Goal: Task Accomplishment & Management: Complete application form

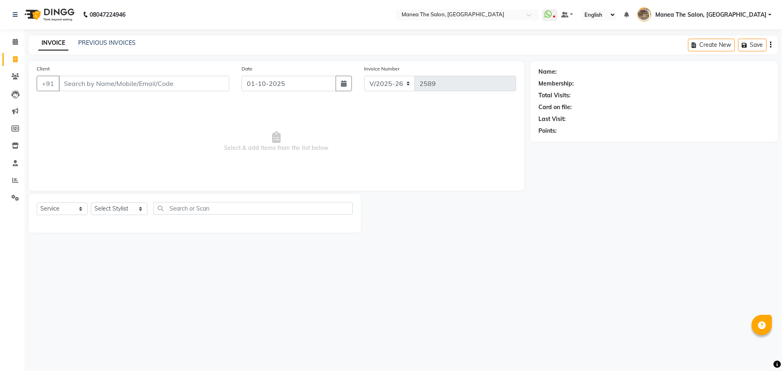
select select "7287"
select select "service"
click at [112, 56] on main "INVOICE PREVIOUS INVOICES Create New Save Client +91 Date [DATE] Invoice Number…" at bounding box center [402, 139] width 757 height 209
click at [85, 83] on input "Client" at bounding box center [144, 83] width 171 height 15
click at [103, 212] on select "Select Stylist [PERSON_NAME] Front Office Kaif [PERSON_NAME] [PERSON_NAME] Pelu…" at bounding box center [119, 208] width 57 height 13
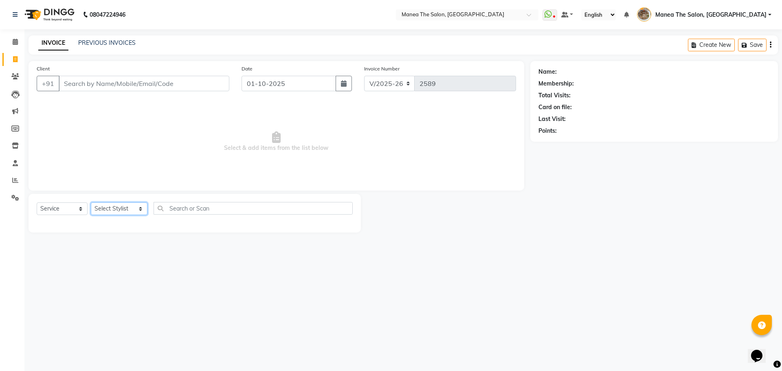
select select "63195"
click at [91, 202] on select "Select Stylist [PERSON_NAME] Front Office Kaif [PERSON_NAME] [PERSON_NAME] Pelu…" at bounding box center [119, 208] width 57 height 13
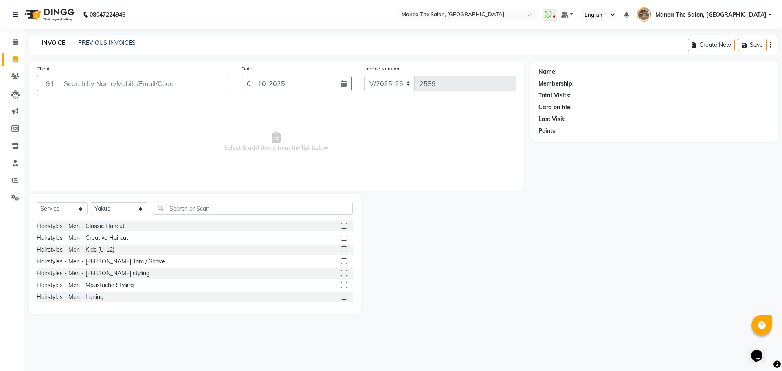
click at [341, 224] on label at bounding box center [344, 226] width 6 height 6
click at [341, 224] on input "checkbox" at bounding box center [343, 225] width 5 height 5
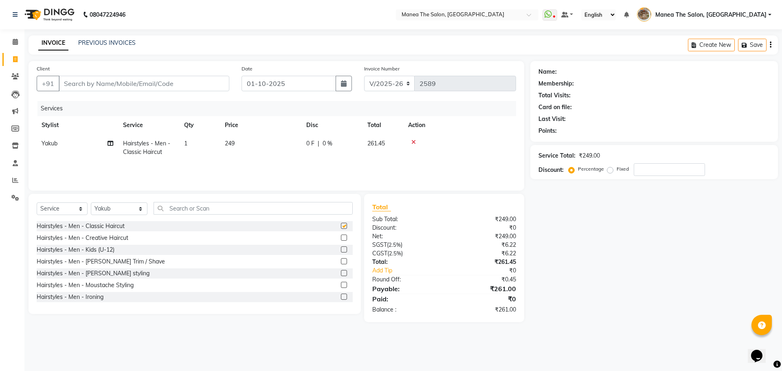
checkbox input "false"
click at [341, 260] on label at bounding box center [344, 261] width 6 height 6
click at [341, 260] on input "checkbox" at bounding box center [343, 261] width 5 height 5
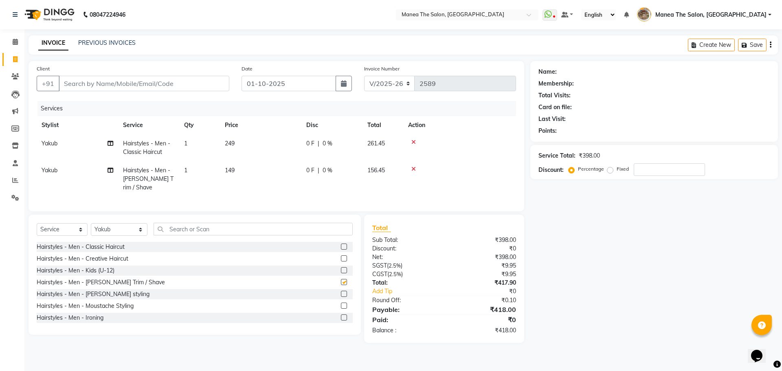
checkbox input "false"
drag, startPoint x: 109, startPoint y: 221, endPoint x: 111, endPoint y: 232, distance: 11.3
click at [109, 223] on select "Select Stylist [PERSON_NAME] Front Office Kaif [PERSON_NAME] [PERSON_NAME] Pelu…" at bounding box center [119, 229] width 57 height 13
select select "82652"
click at [91, 223] on select "Select Stylist [PERSON_NAME] Front Office Kaif [PERSON_NAME] [PERSON_NAME] Pelu…" at bounding box center [119, 229] width 57 height 13
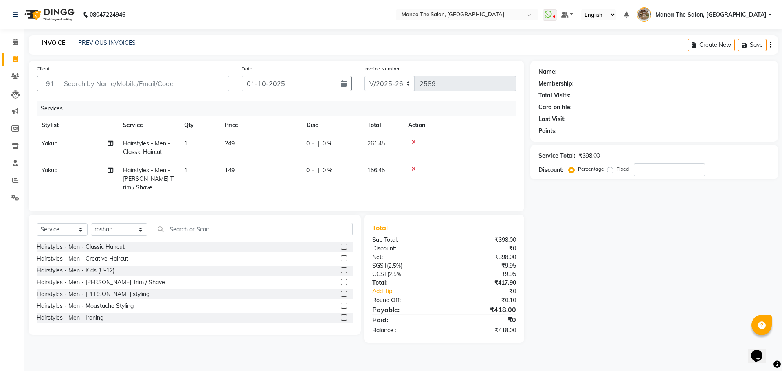
click at [341, 243] on label at bounding box center [344, 246] width 6 height 6
click at [341, 244] on input "checkbox" at bounding box center [343, 246] width 5 height 5
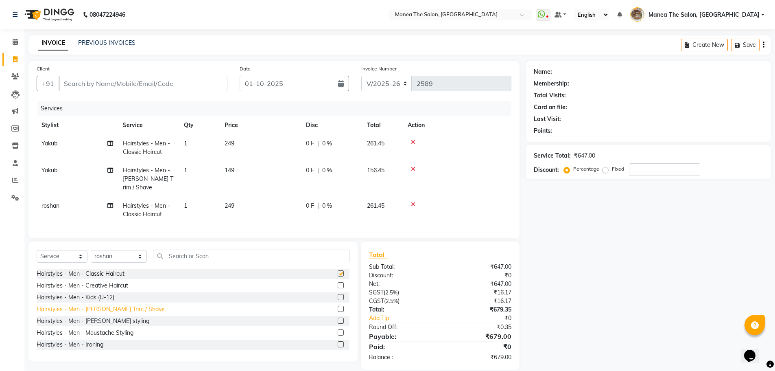
checkbox input "false"
click at [338, 306] on label at bounding box center [341, 309] width 6 height 6
click at [338, 306] on input "checkbox" at bounding box center [340, 308] width 5 height 5
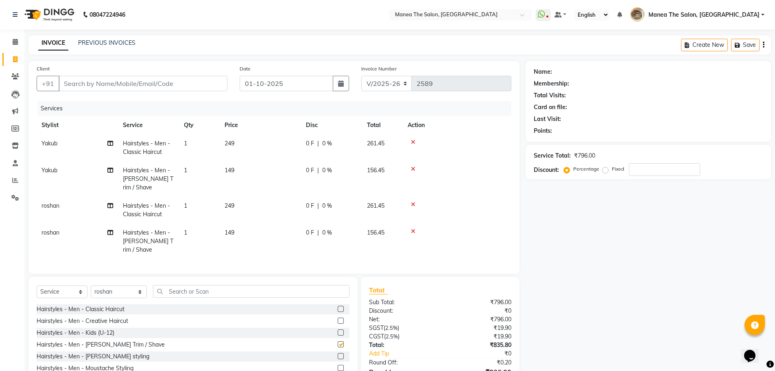
checkbox input "false"
click at [144, 81] on input "Client" at bounding box center [143, 83] width 169 height 15
type input "7"
type input "0"
type input "7075045994"
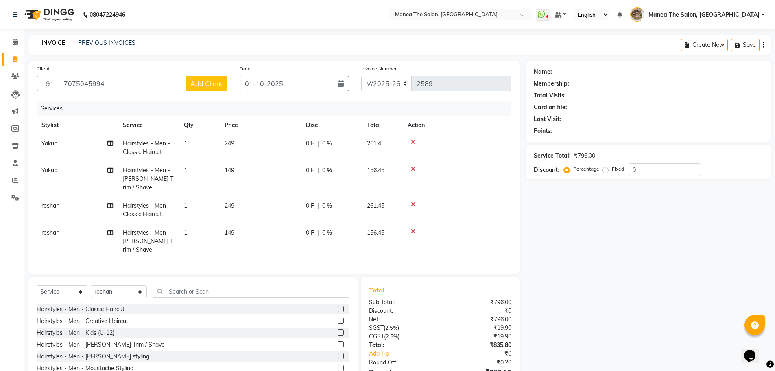
click at [213, 86] on span "Add Client" at bounding box center [206, 83] width 32 height 8
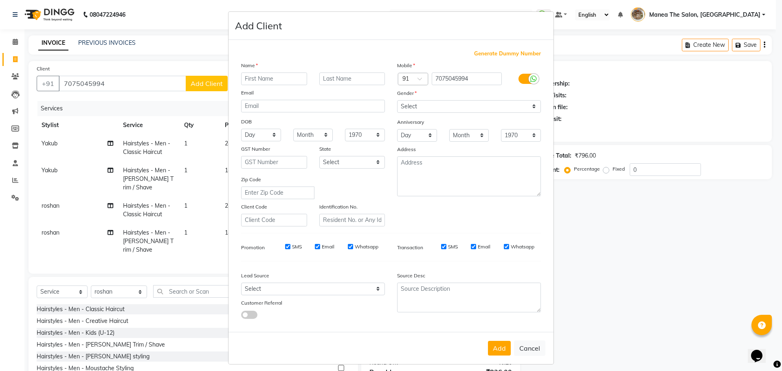
click at [245, 78] on input "text" at bounding box center [274, 78] width 66 height 13
type input "[PERSON_NAME]"
click at [430, 110] on select "Select [DEMOGRAPHIC_DATA] [DEMOGRAPHIC_DATA] Other Prefer Not To Say" at bounding box center [469, 106] width 144 height 13
select select "[DEMOGRAPHIC_DATA]"
click at [397, 100] on select "Select [DEMOGRAPHIC_DATA] [DEMOGRAPHIC_DATA] Other Prefer Not To Say" at bounding box center [469, 106] width 144 height 13
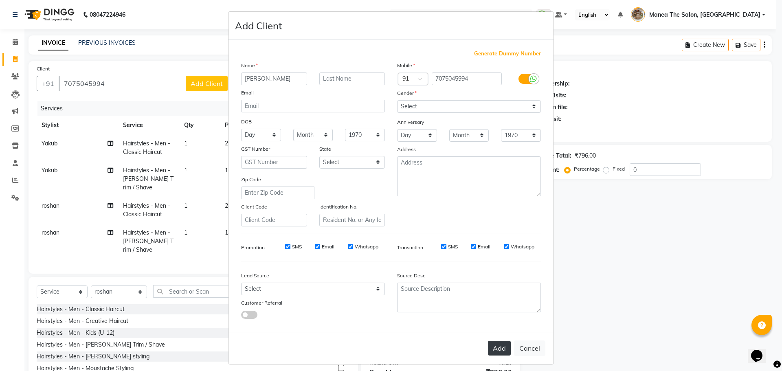
click at [498, 348] on button "Add" at bounding box center [499, 348] width 23 height 15
select select
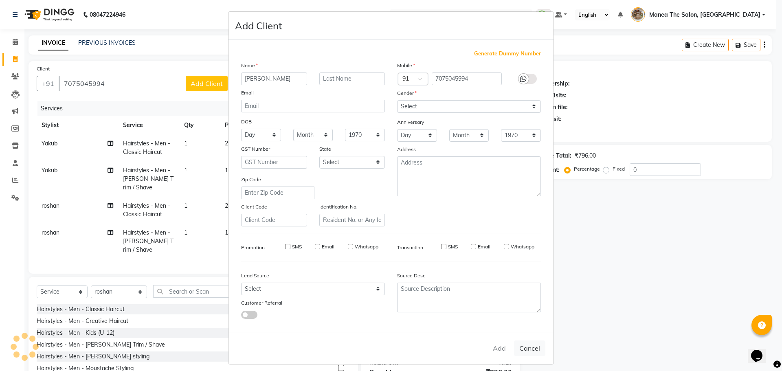
select select
checkbox input "false"
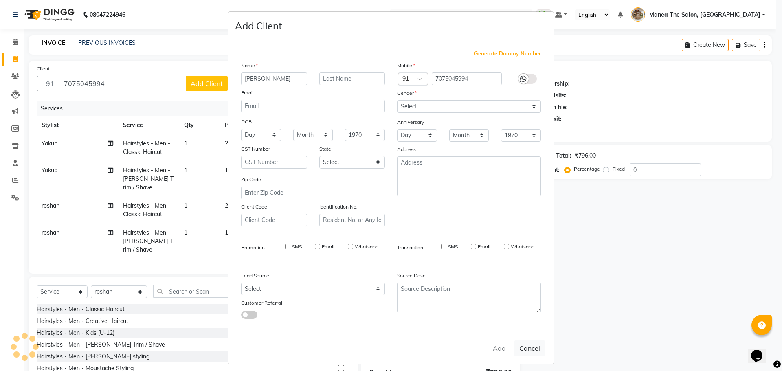
checkbox input "false"
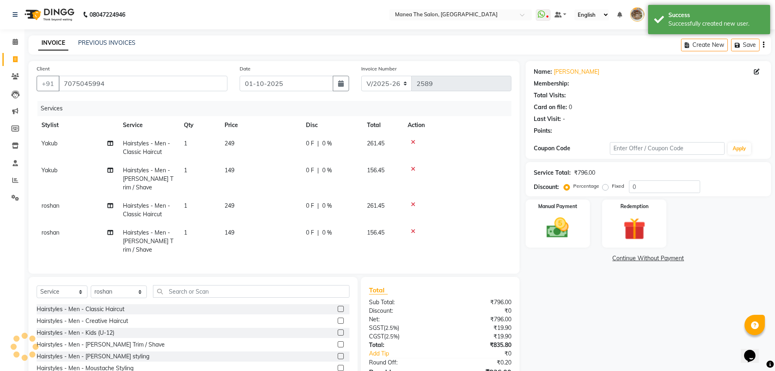
click at [562, 315] on div "Name: [PERSON_NAME] Membership: Total Visits: Card on file: 0 Last Visit: - Poi…" at bounding box center [652, 233] width 252 height 344
click at [639, 186] on input "0" at bounding box center [664, 186] width 71 height 13
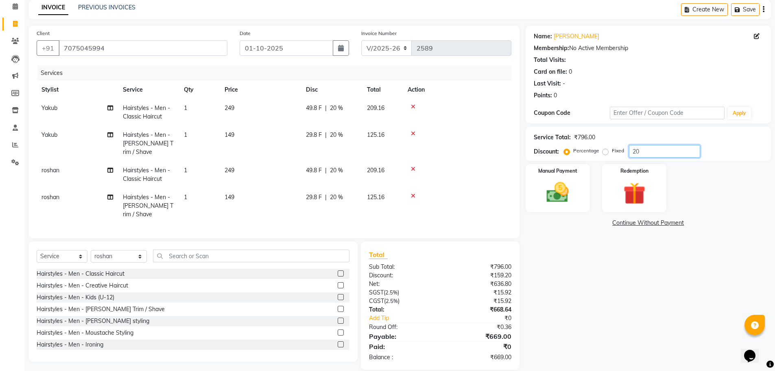
type input "20"
click at [555, 317] on div "Name: [PERSON_NAME] Membership: No Active Membership Total Visits: Card on file…" at bounding box center [652, 198] width 252 height 344
click at [553, 184] on img at bounding box center [557, 192] width 37 height 26
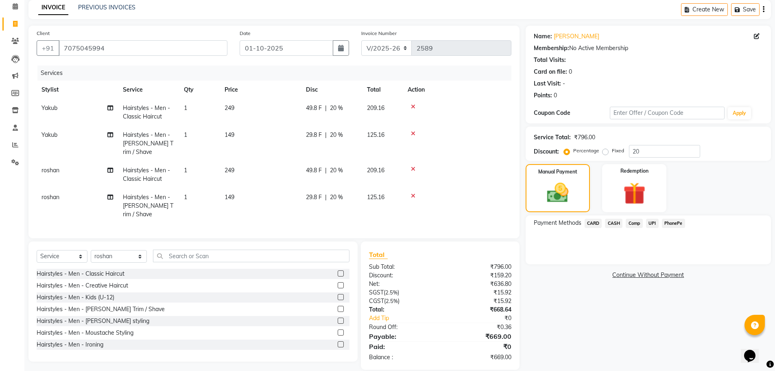
click at [667, 225] on span "PhonePe" at bounding box center [673, 223] width 23 height 9
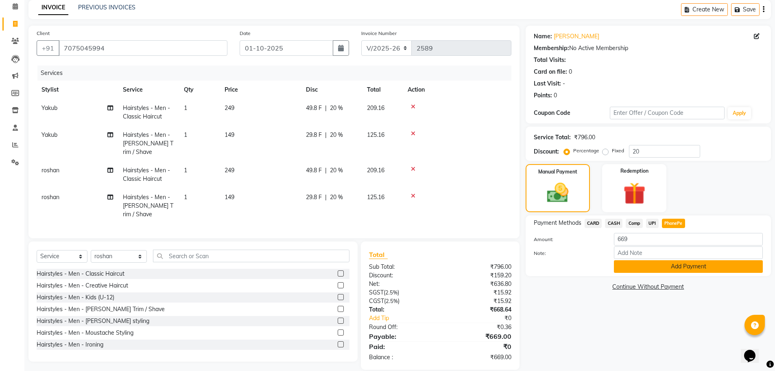
click at [683, 264] on button "Add Payment" at bounding box center [688, 266] width 149 height 13
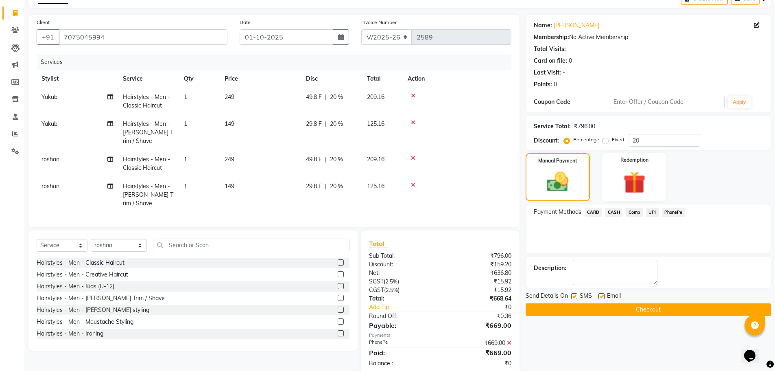
scroll to position [53, 0]
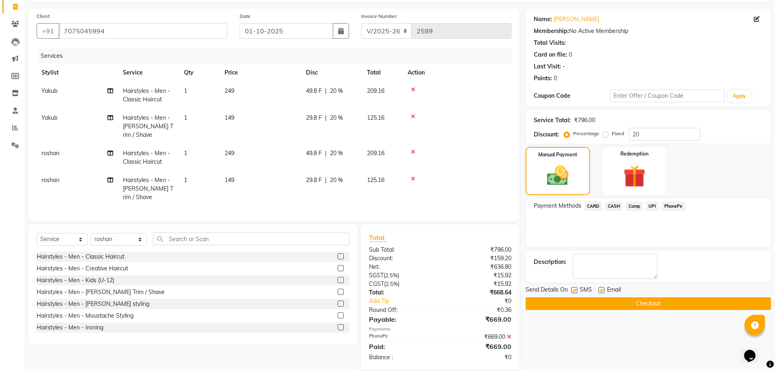
click at [662, 305] on button "Checkout" at bounding box center [648, 303] width 245 height 13
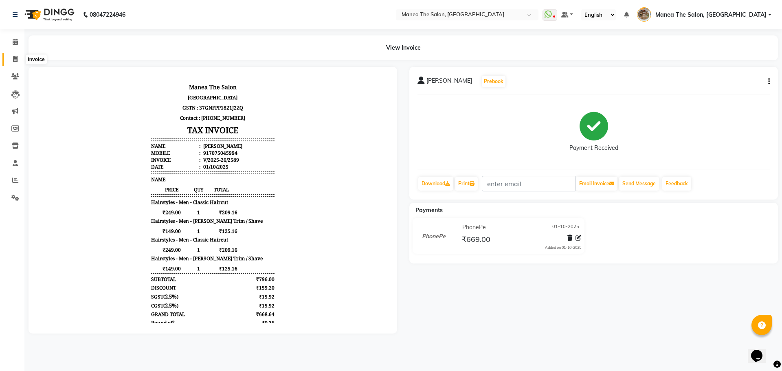
drag, startPoint x: 16, startPoint y: 57, endPoint x: 57, endPoint y: 2, distance: 69.3
click at [16, 57] on icon at bounding box center [15, 59] width 4 height 6
select select "service"
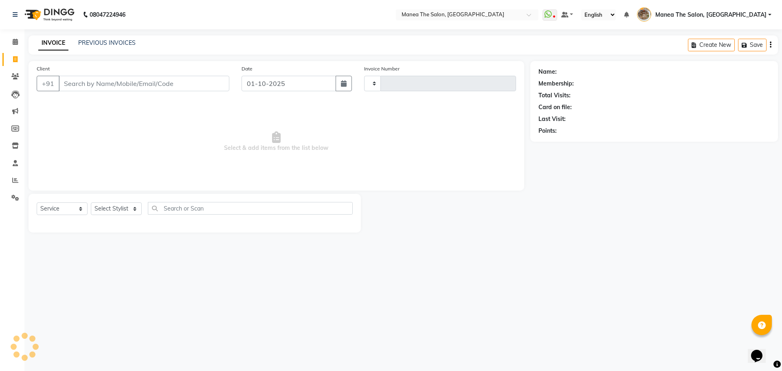
type input "2590"
select select "7287"
click at [98, 46] on link "PREVIOUS INVOICES" at bounding box center [106, 42] width 57 height 7
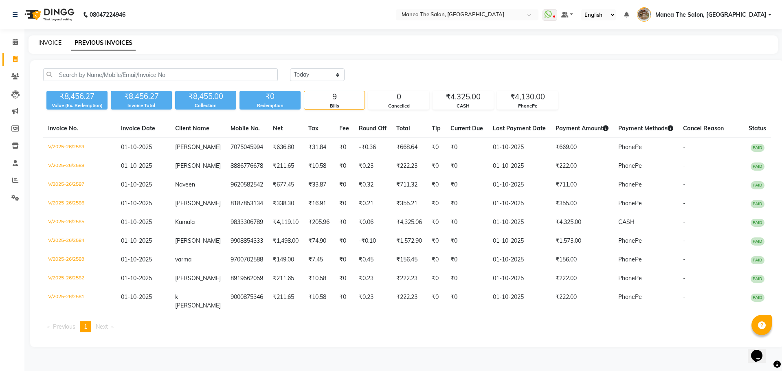
click at [49, 44] on link "INVOICE" at bounding box center [49, 42] width 23 height 7
select select "service"
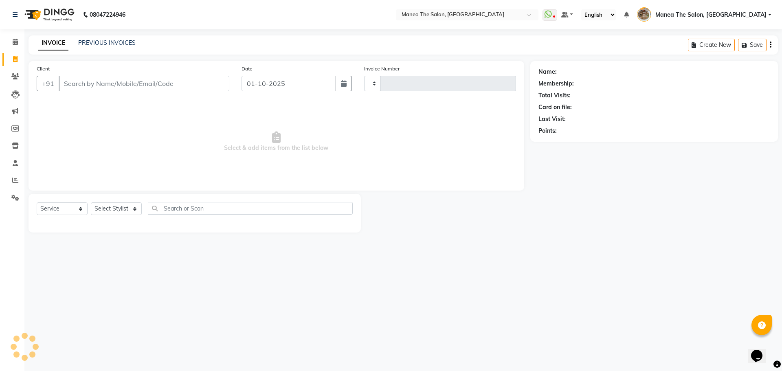
type input "2590"
select select "7287"
click at [128, 44] on link "PREVIOUS INVOICES" at bounding box center [106, 42] width 57 height 7
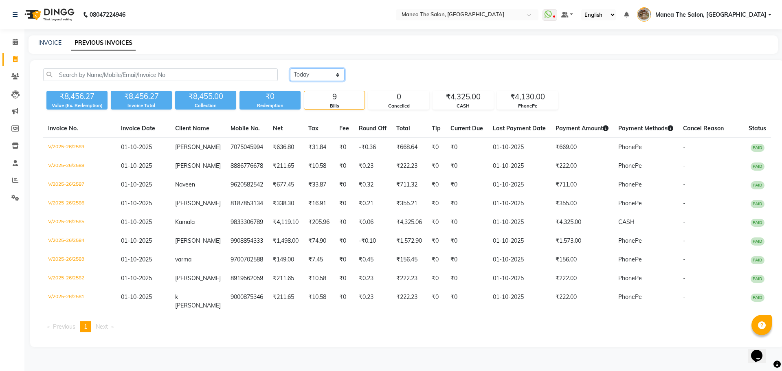
click at [310, 79] on select "[DATE] [DATE] Custom Range" at bounding box center [317, 74] width 55 height 13
select select "[DATE]"
click at [290, 68] on select "[DATE] [DATE] Custom Range" at bounding box center [317, 74] width 55 height 13
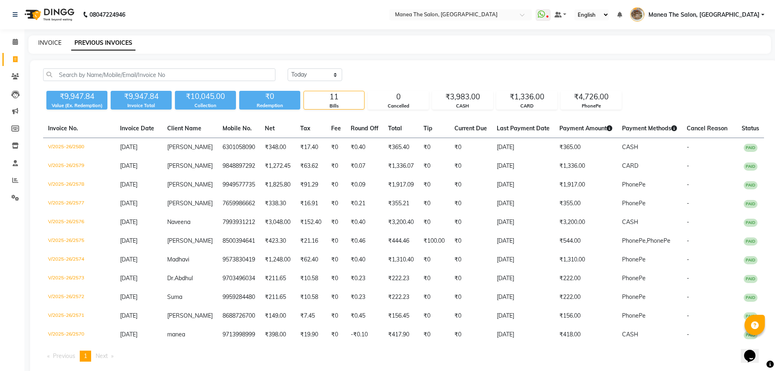
click at [47, 41] on link "INVOICE" at bounding box center [49, 42] width 23 height 7
select select "service"
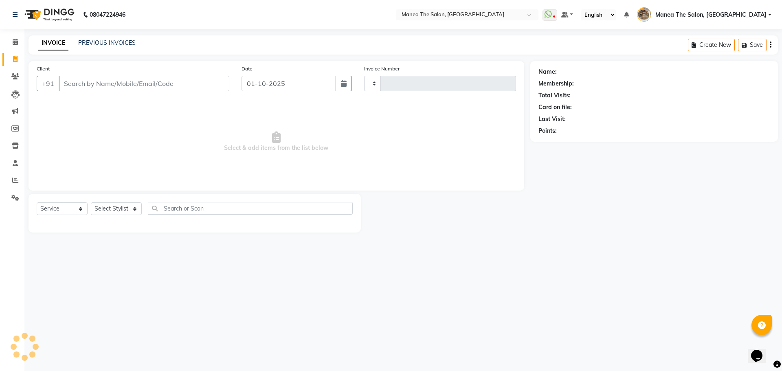
type input "2590"
select select "7287"
click at [94, 43] on link "PREVIOUS INVOICES" at bounding box center [106, 42] width 57 height 7
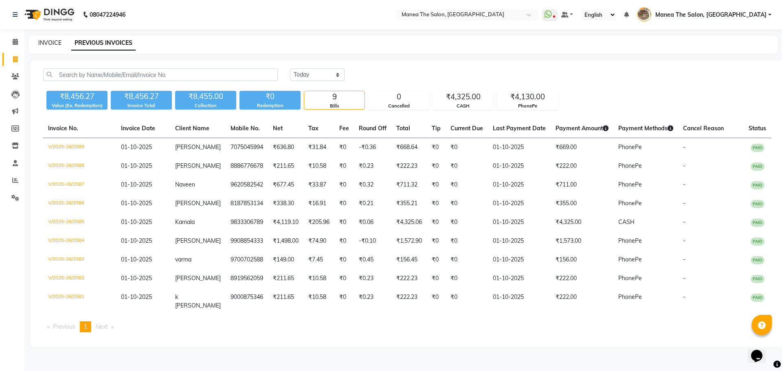
click at [47, 43] on link "INVOICE" at bounding box center [49, 42] width 23 height 7
select select "service"
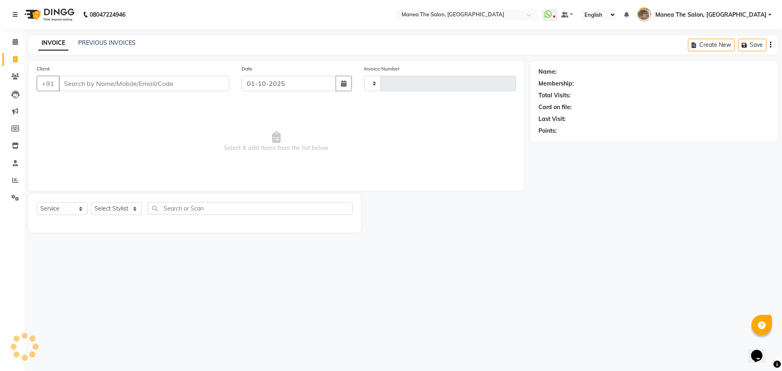
type input "2590"
select select "7287"
